Goal: Check status

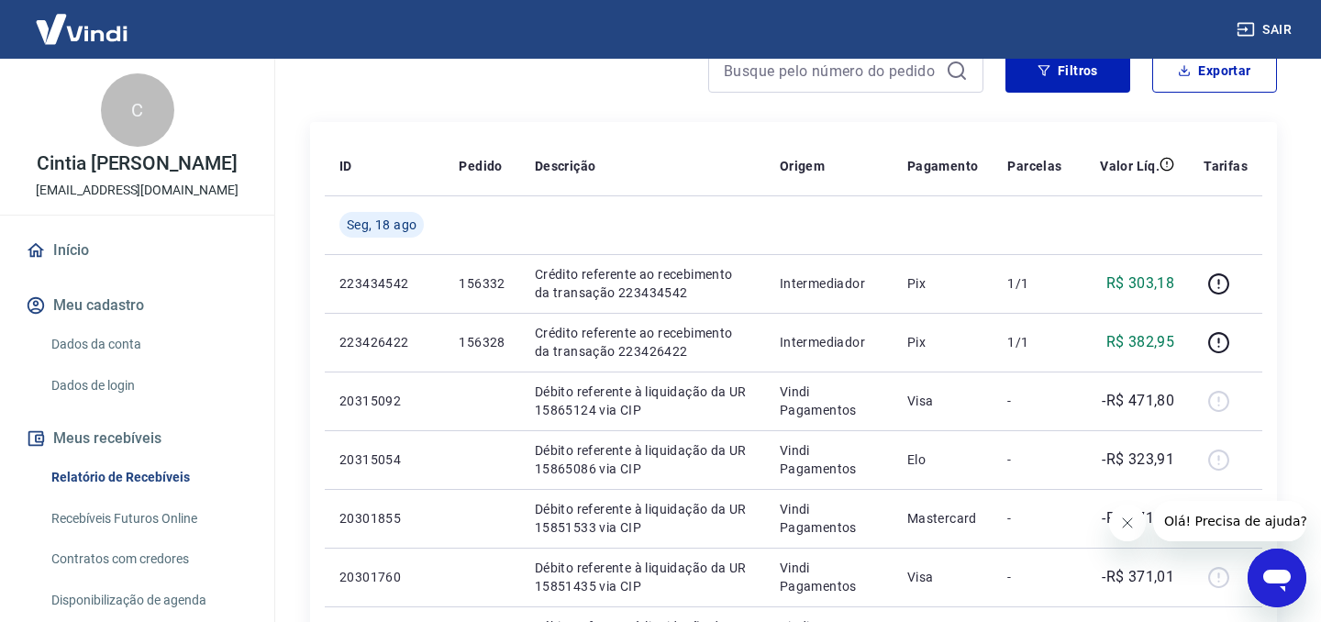
scroll to position [183, 0]
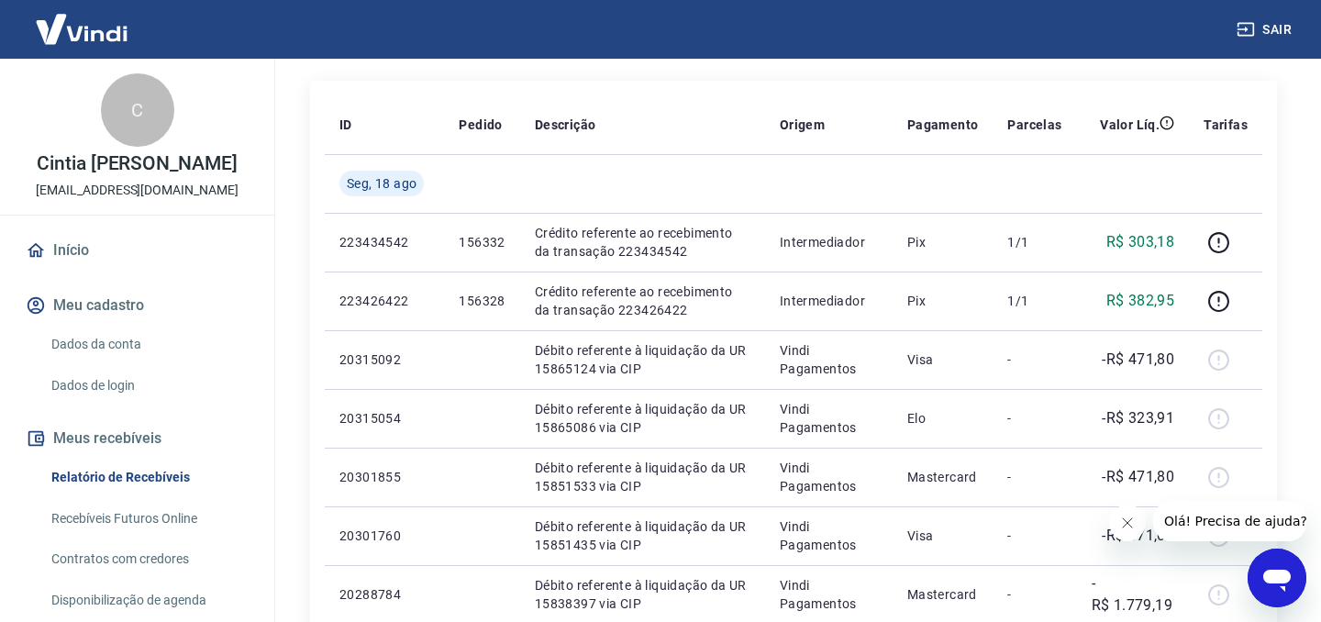
scroll to position [220, 0]
